Goal: Check status: Check status

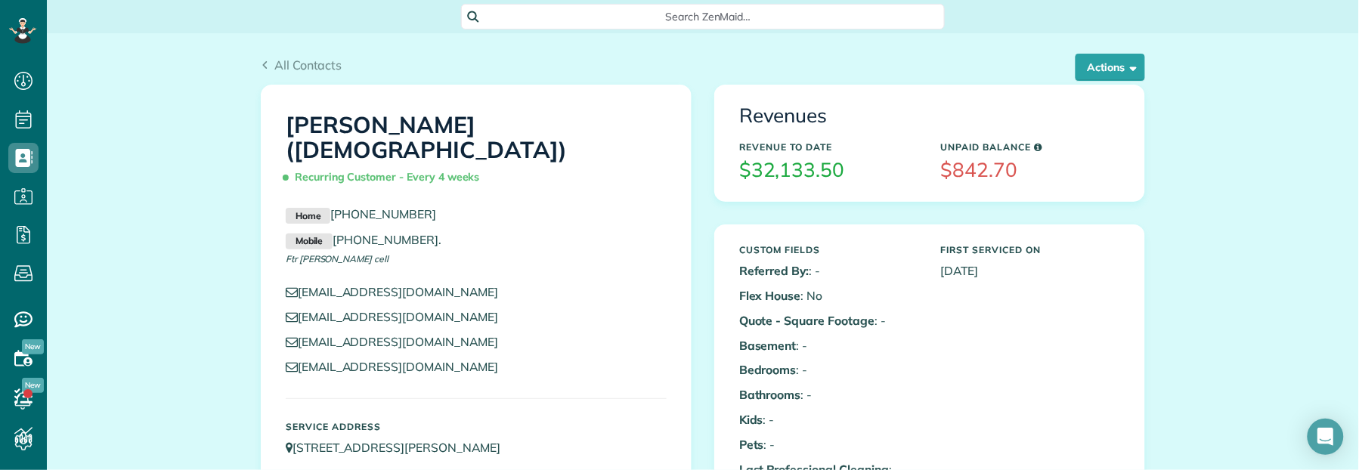
scroll to position [6, 6]
click at [284, 66] on span "All Contacts" at bounding box center [308, 64] width 68 height 15
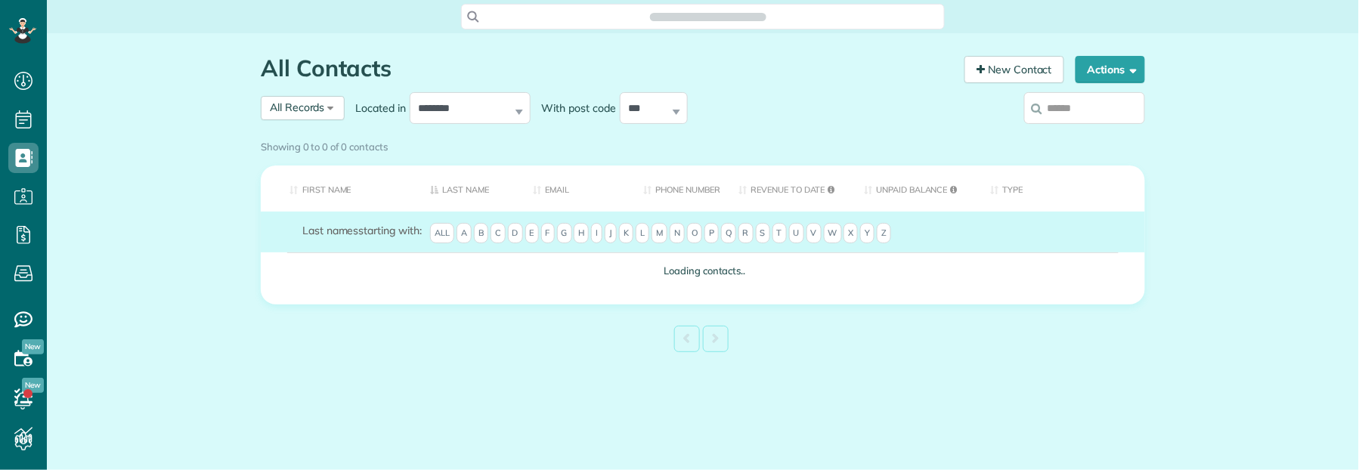
click at [1065, 107] on input "search" at bounding box center [1084, 108] width 121 height 32
type input "**********"
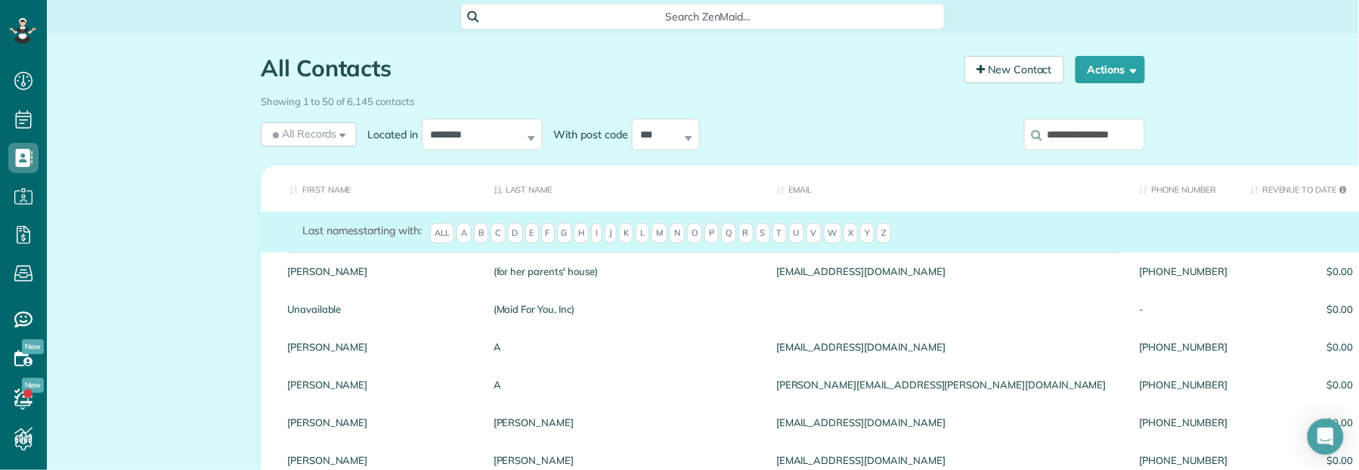
click at [1121, 138] on input "**********" at bounding box center [1084, 135] width 121 height 32
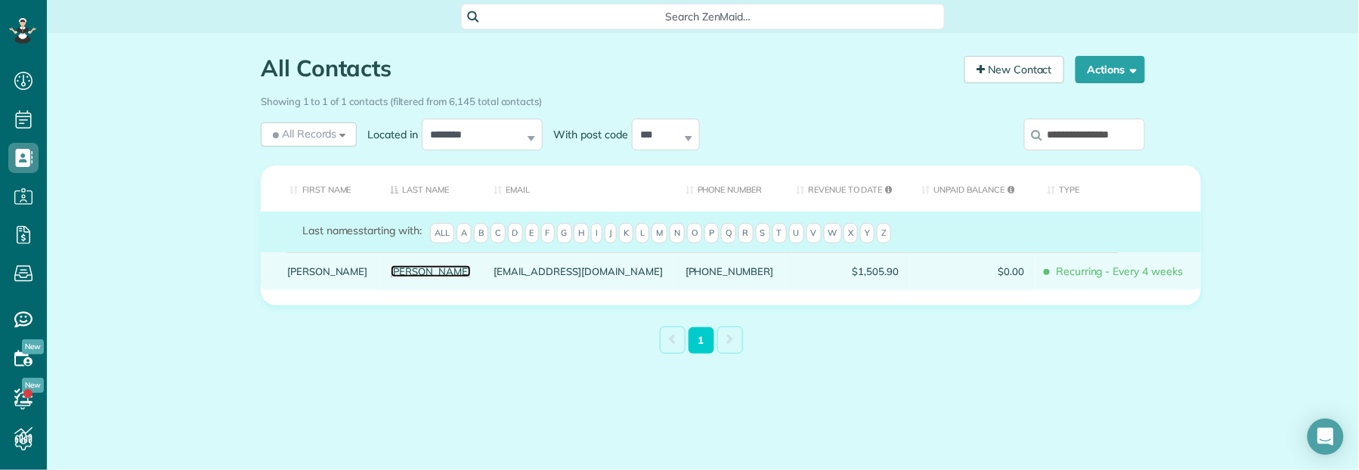
click at [391, 277] on link "Howard" at bounding box center [431, 271] width 81 height 11
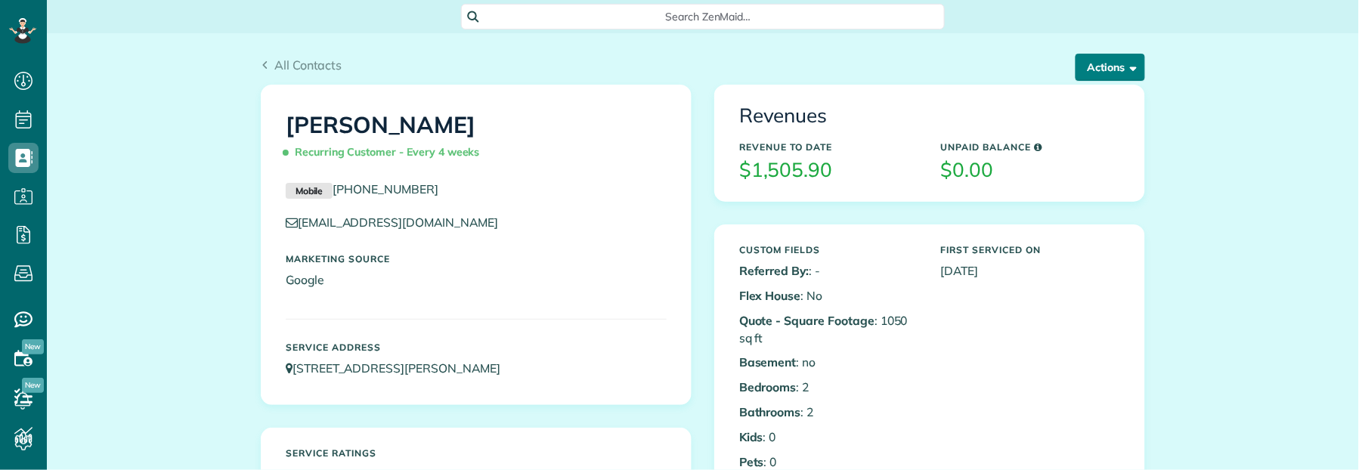
scroll to position [6, 6]
click at [1110, 64] on button "Actions" at bounding box center [1110, 67] width 70 height 27
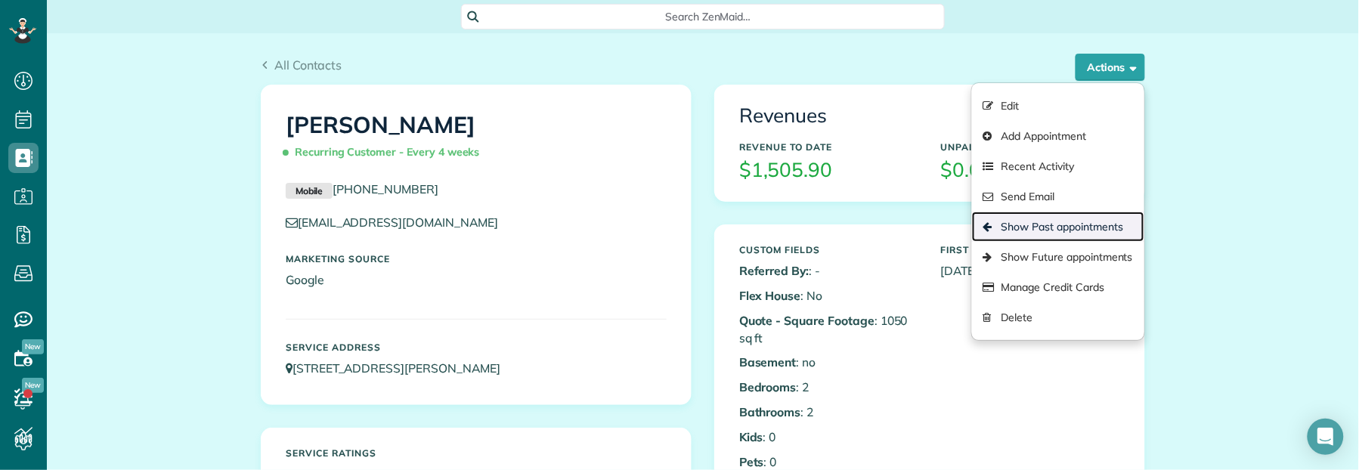
click at [1022, 234] on link "Show Past appointments" at bounding box center [1058, 227] width 172 height 30
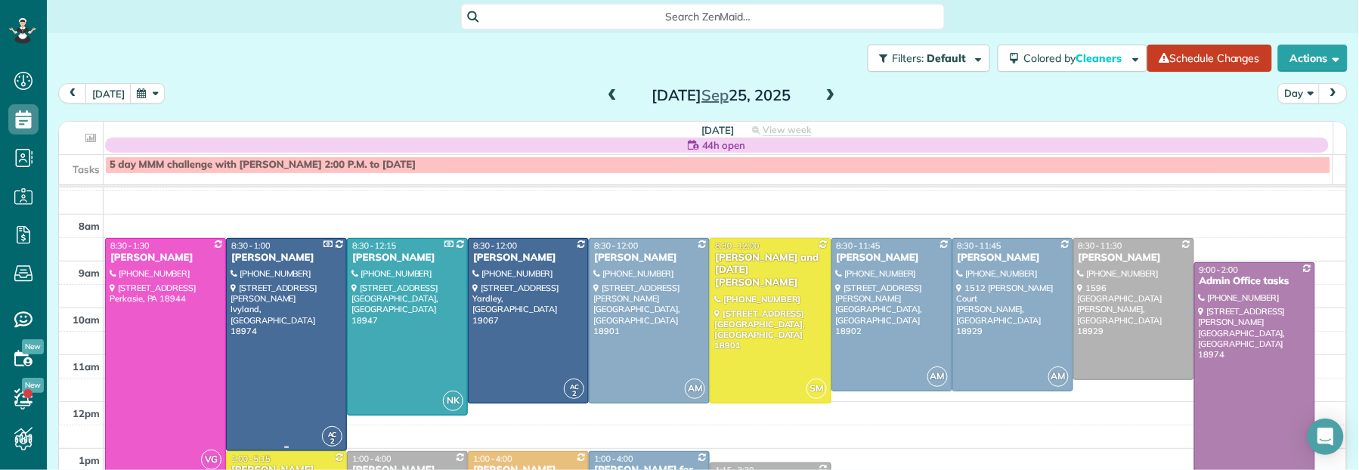
scroll to position [198, 0]
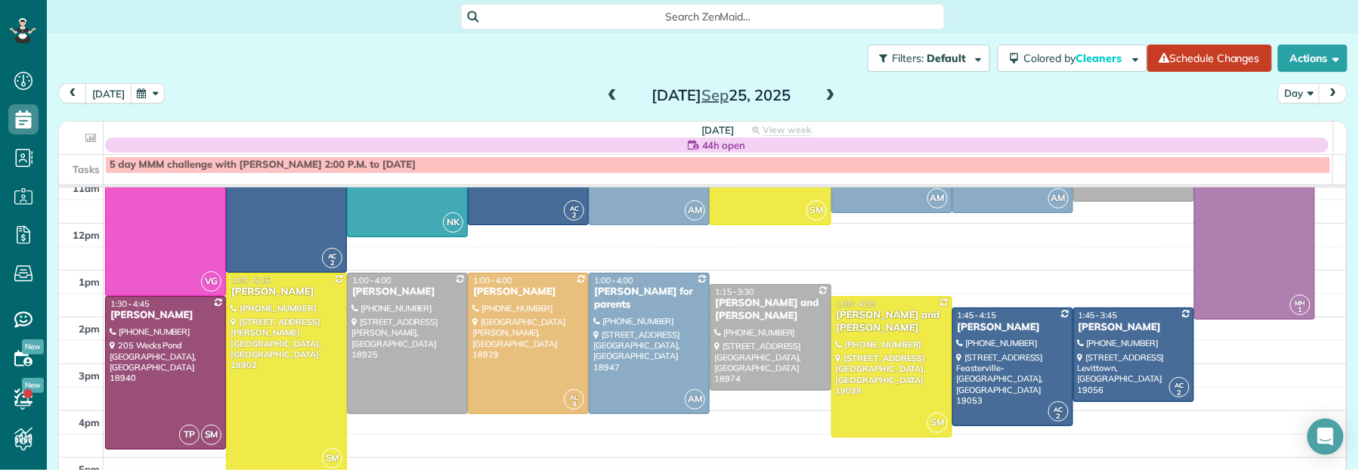
click at [116, 91] on button "[DATE]" at bounding box center [108, 93] width 46 height 20
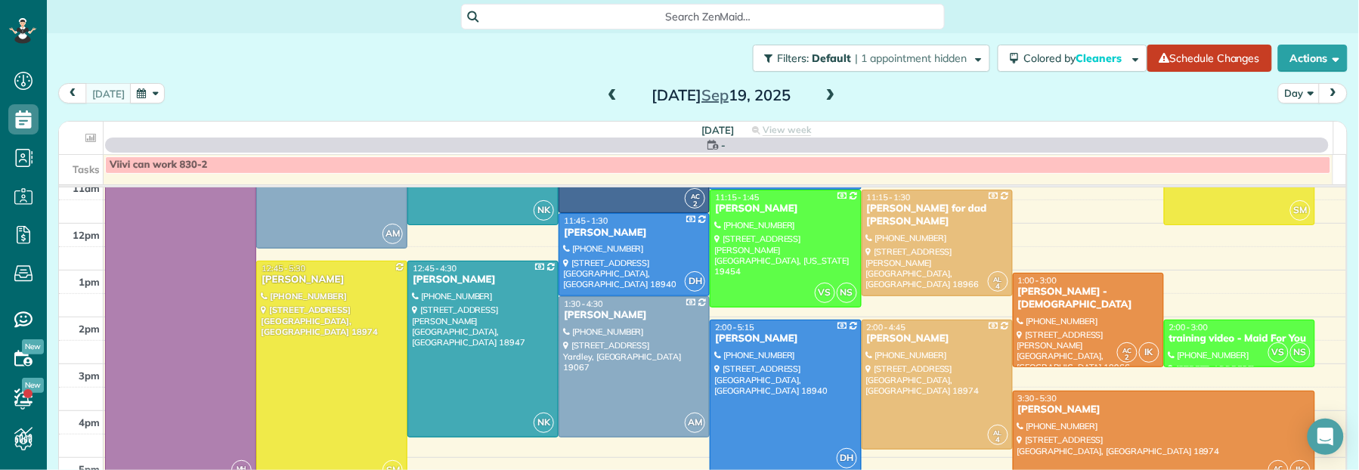
scroll to position [0, 0]
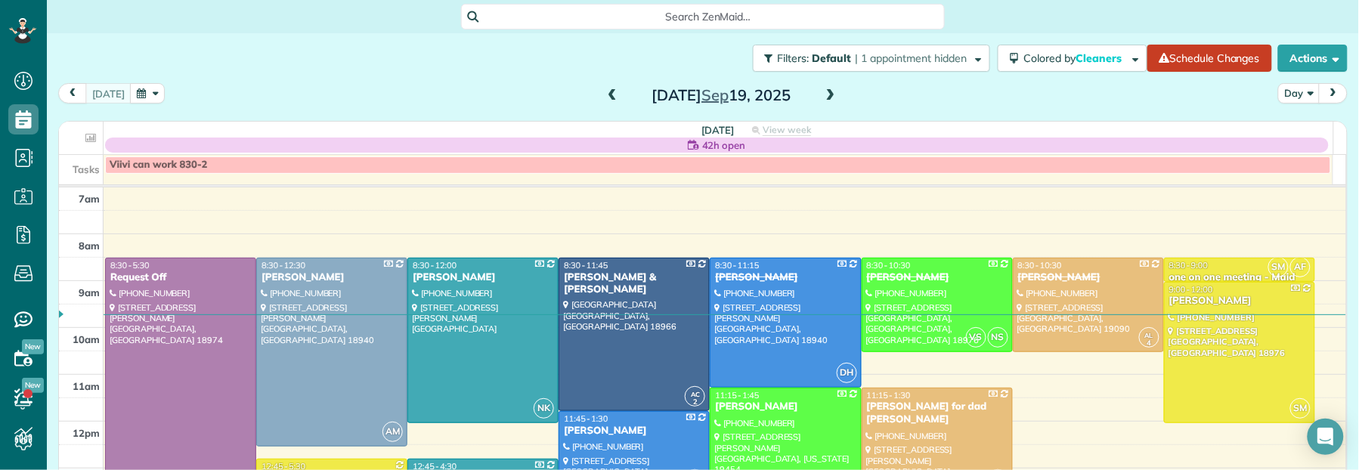
click at [604, 95] on span at bounding box center [612, 96] width 17 height 14
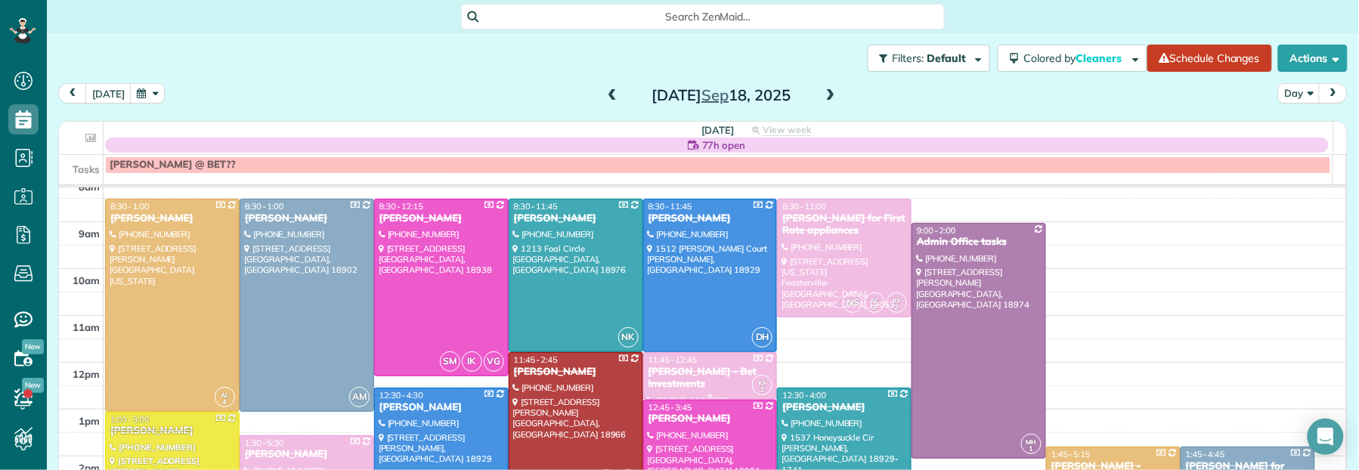
scroll to position [36, 0]
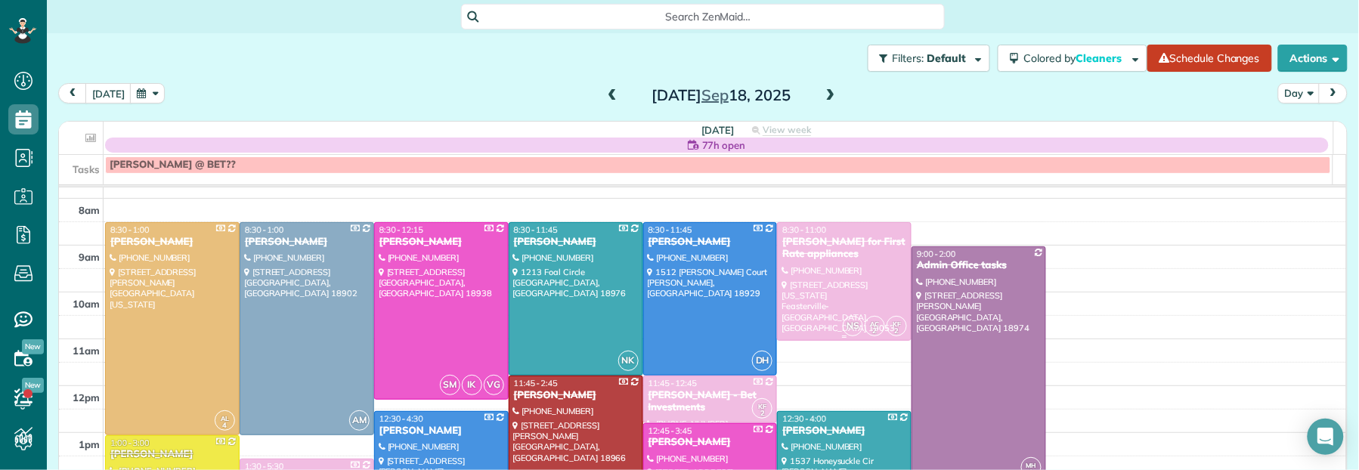
click at [796, 256] on div "[PERSON_NAME] for First Rate appliances" at bounding box center [843, 249] width 125 height 26
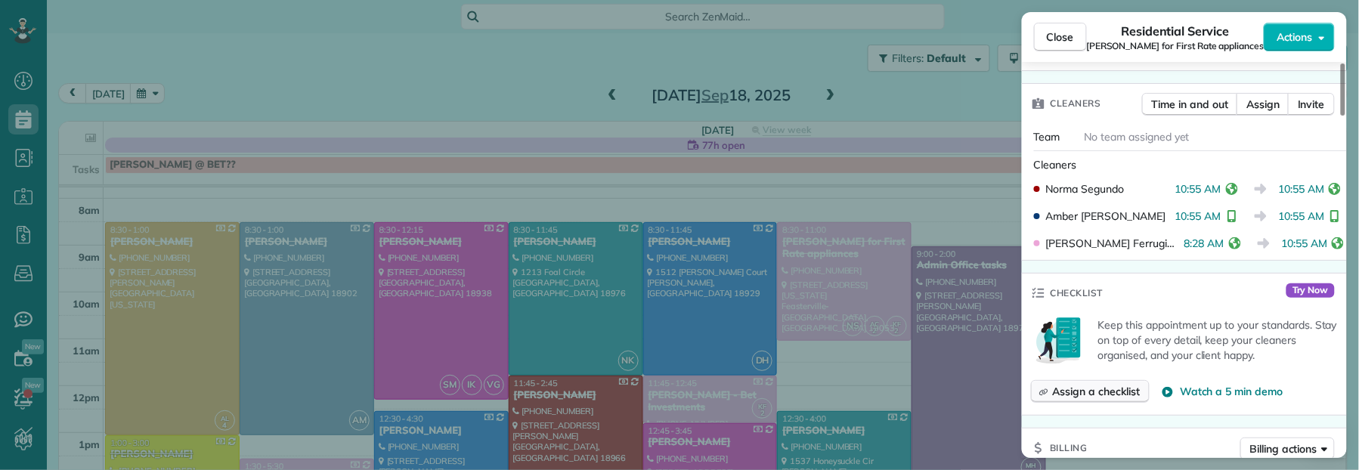
scroll to position [403, 0]
